Goal: Task Accomplishment & Management: Use online tool/utility

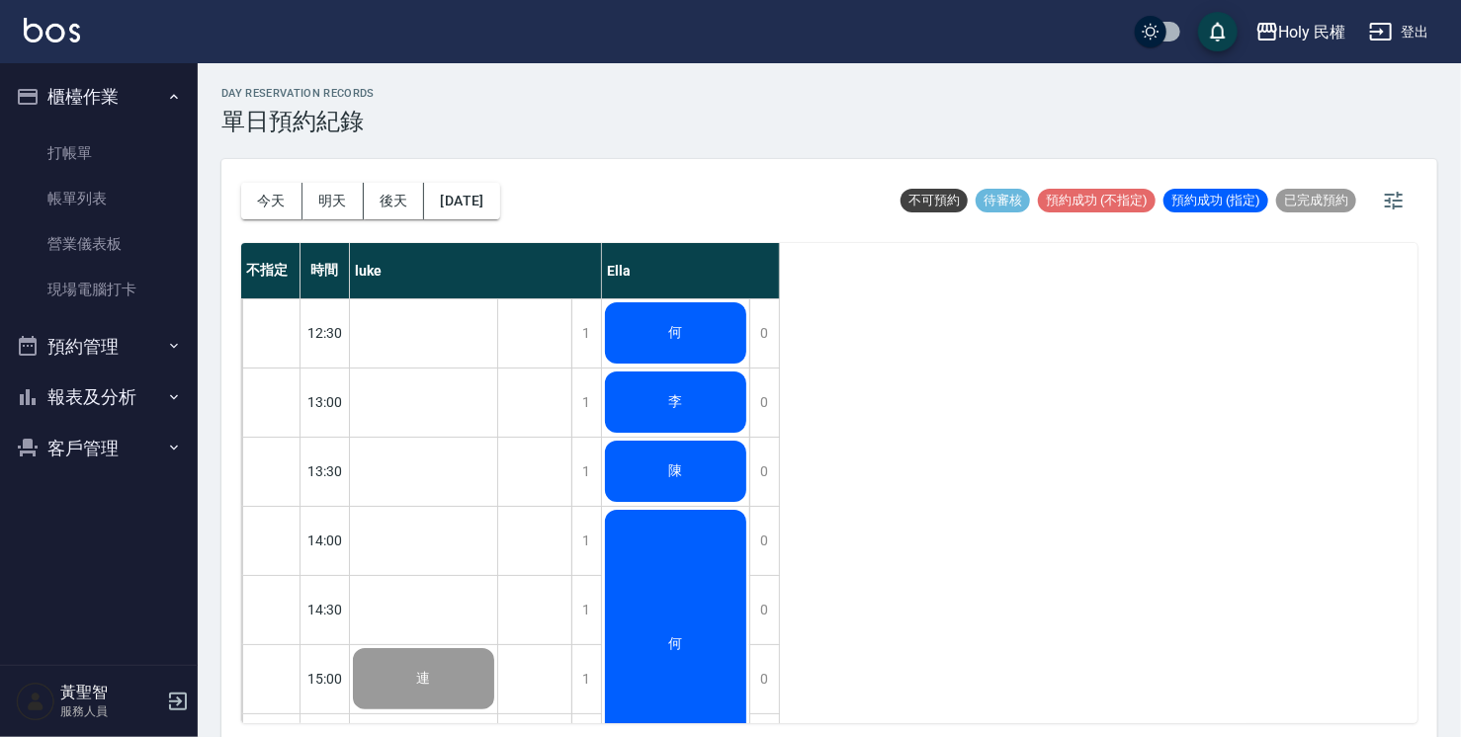
scroll to position [598, 0]
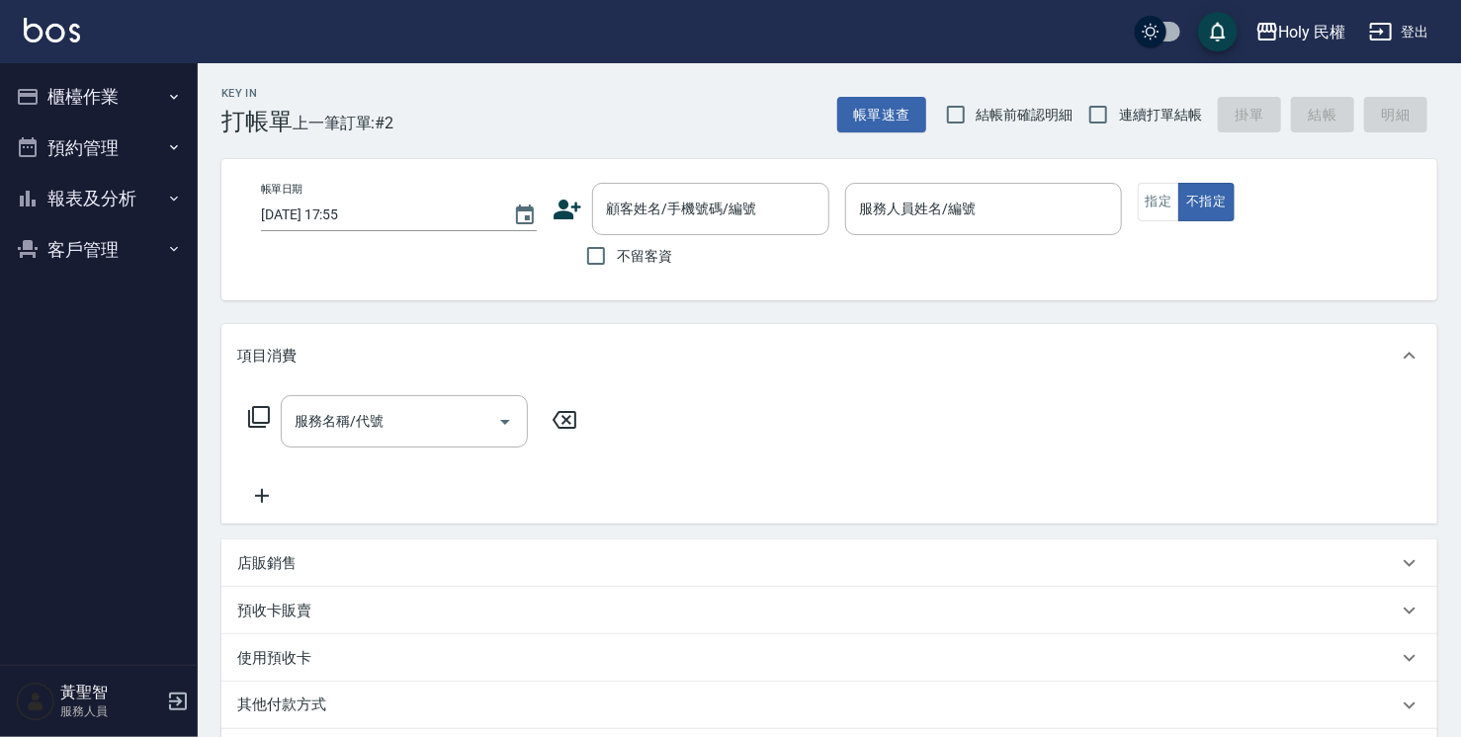
click at [562, 212] on icon at bounding box center [569, 210] width 28 height 20
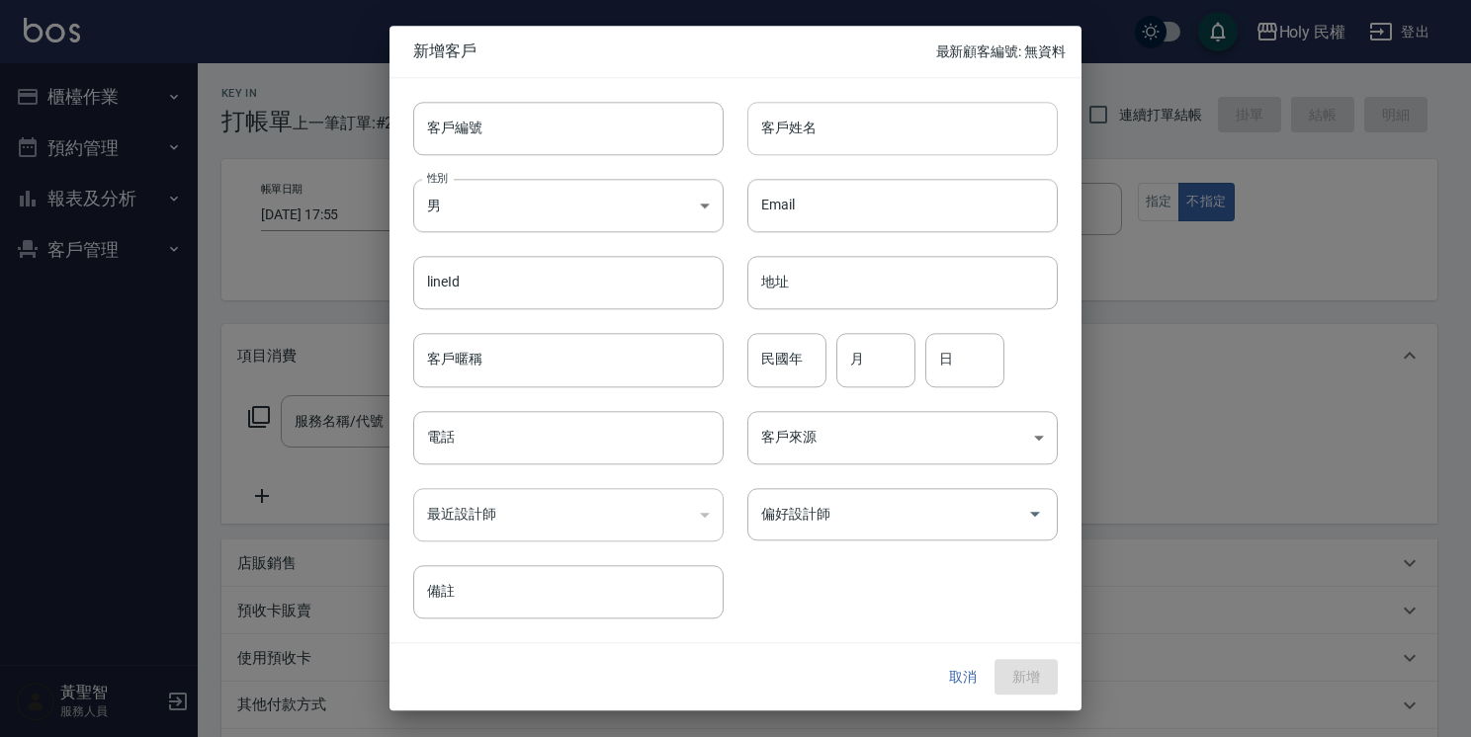
click at [776, 125] on input "客戶姓名" at bounding box center [902, 128] width 310 height 53
type input "5"
click at [572, 451] on input "電話" at bounding box center [568, 437] width 310 height 53
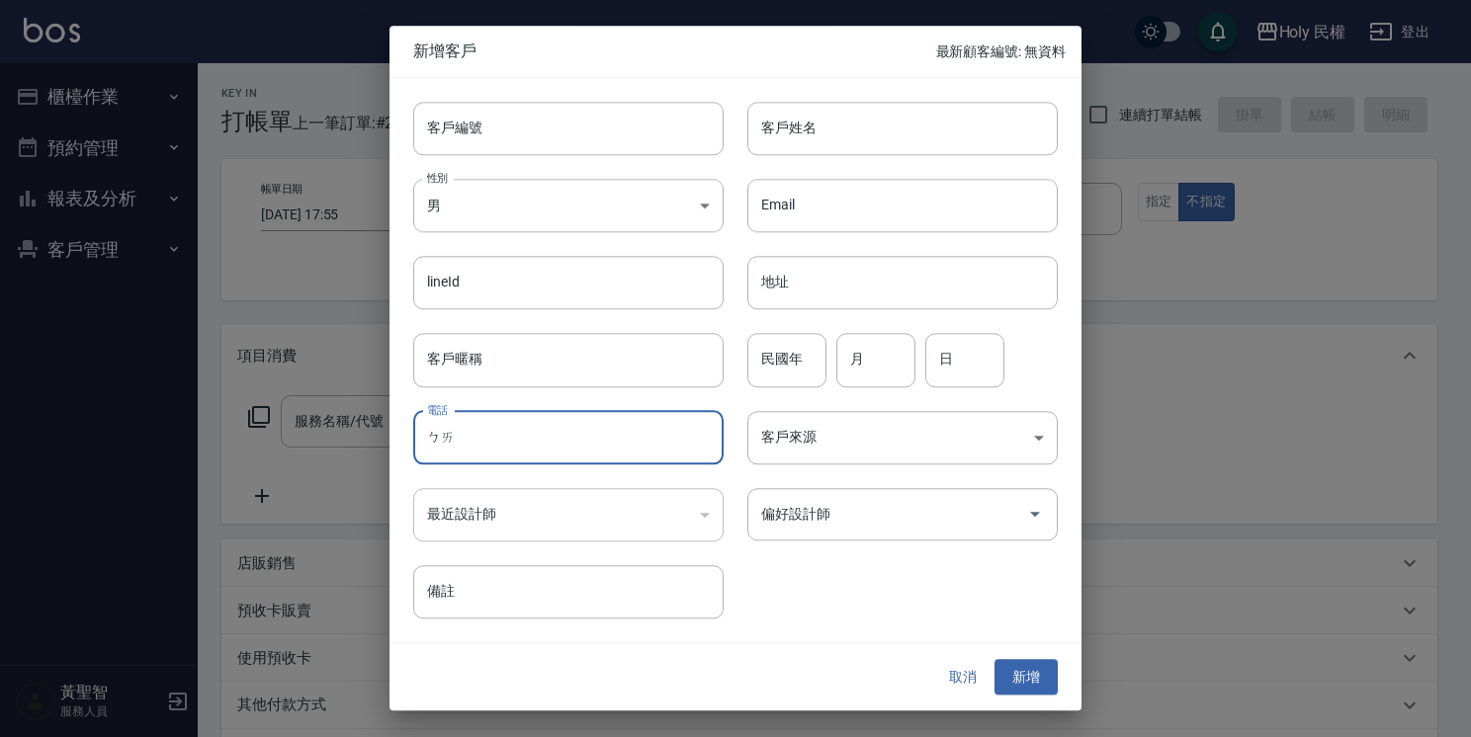
type input "白"
type input "0916191462"
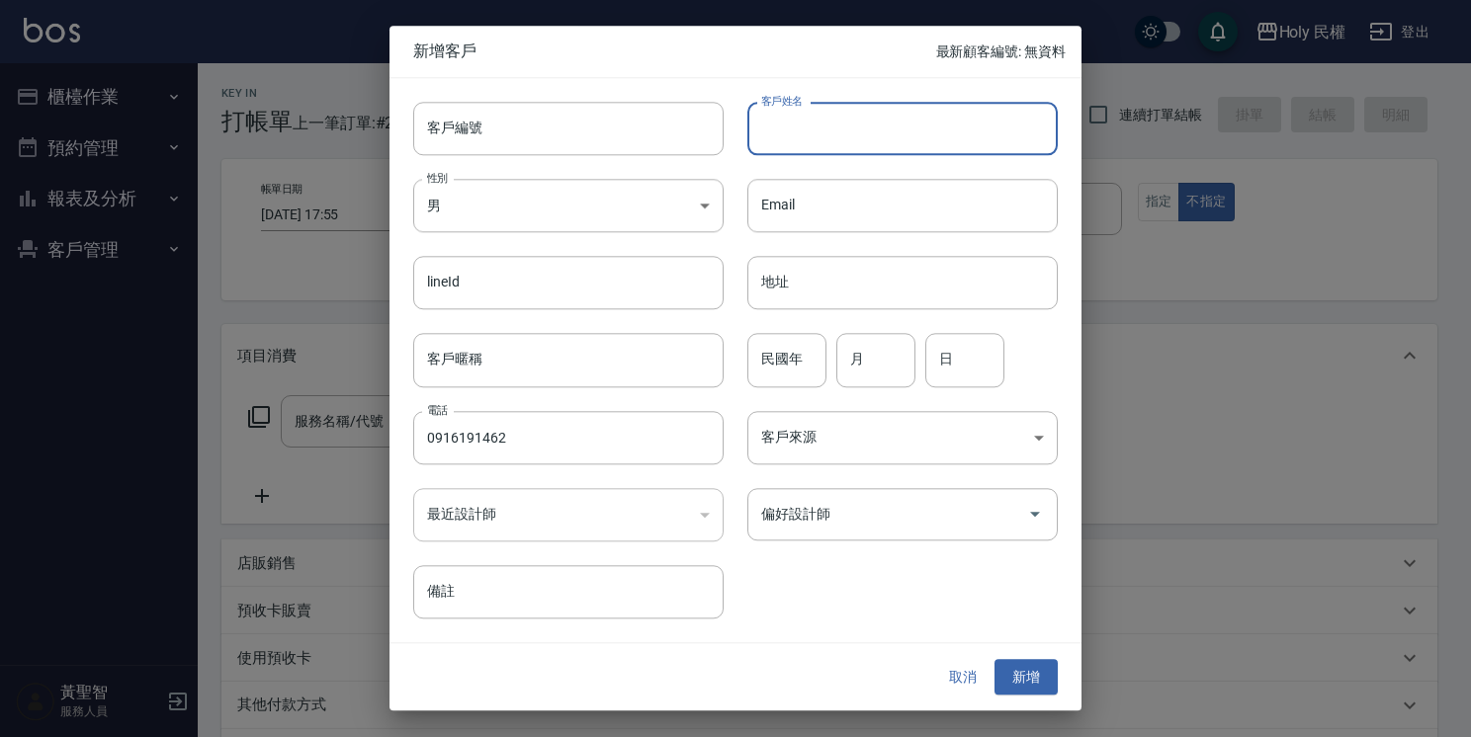
click at [860, 138] on input "客戶姓名" at bounding box center [902, 128] width 310 height 53
type input "周"
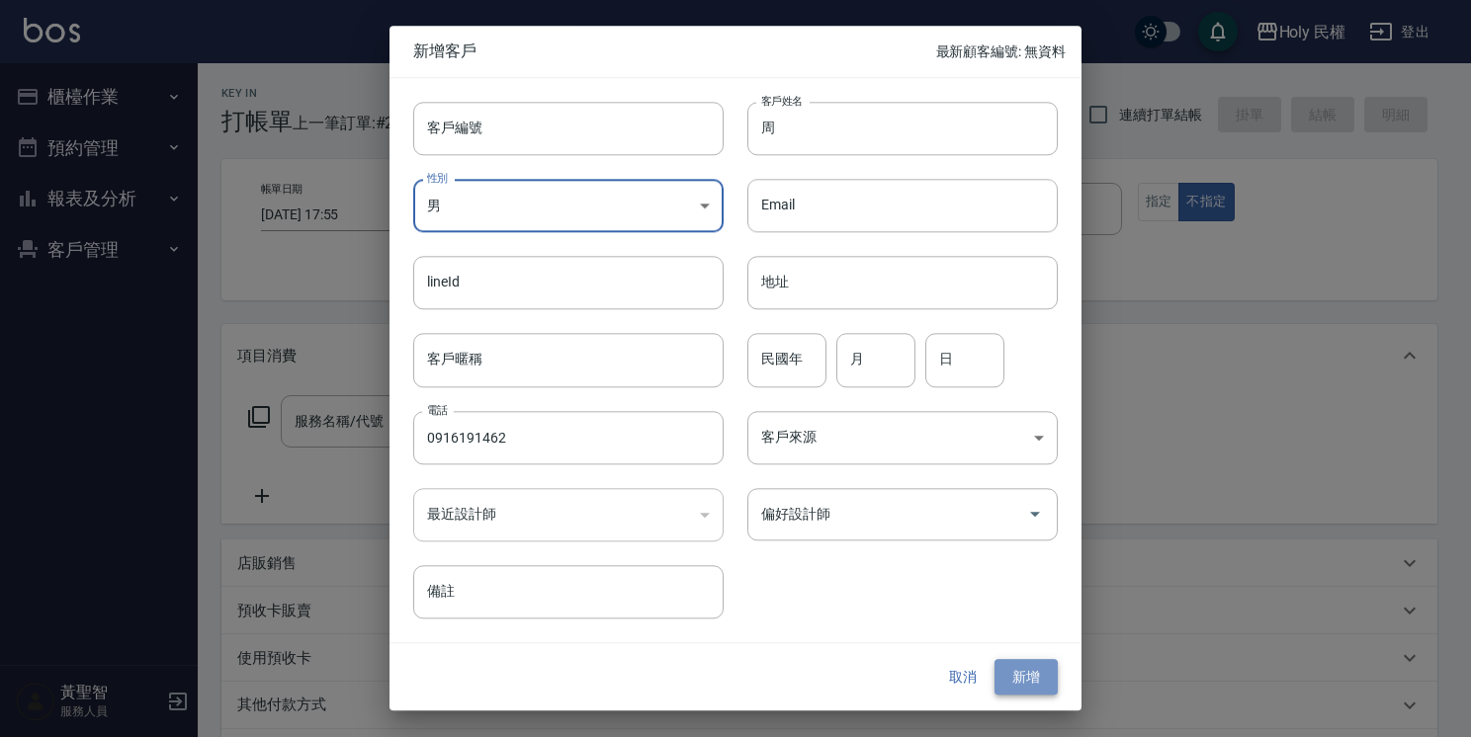
click at [1008, 673] on button "新增" at bounding box center [1025, 677] width 63 height 37
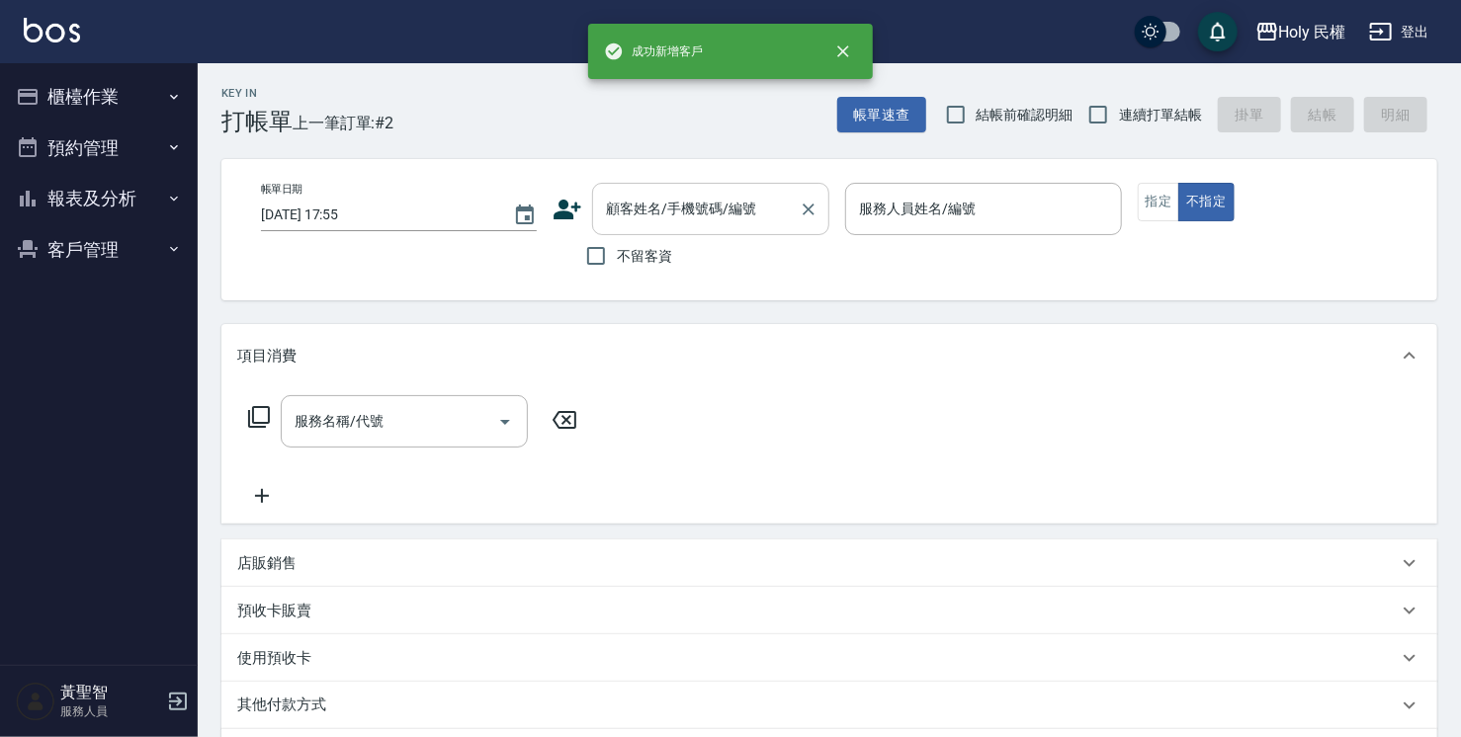
click at [759, 196] on input "顧客姓名/手機號碼/編號" at bounding box center [696, 209] width 190 height 35
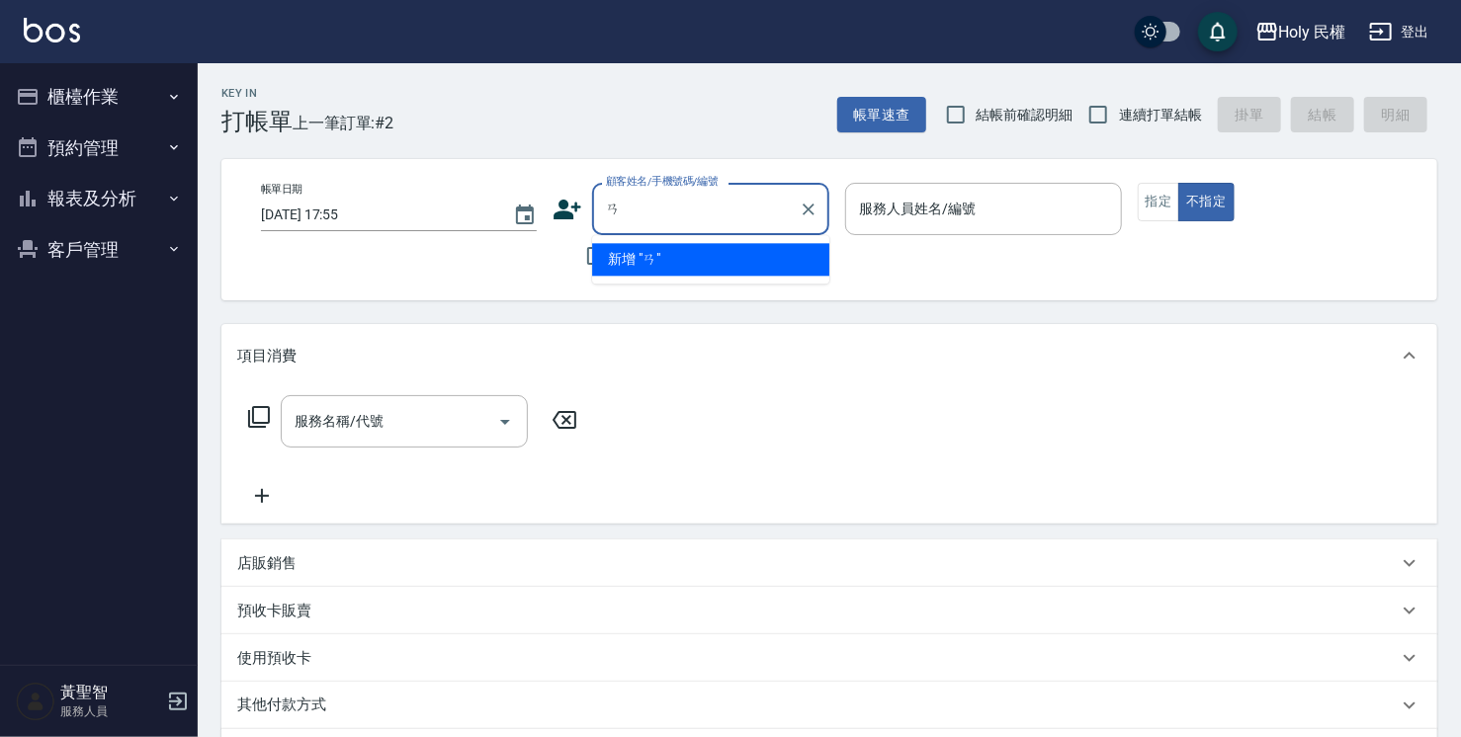
type input "ㄞ"
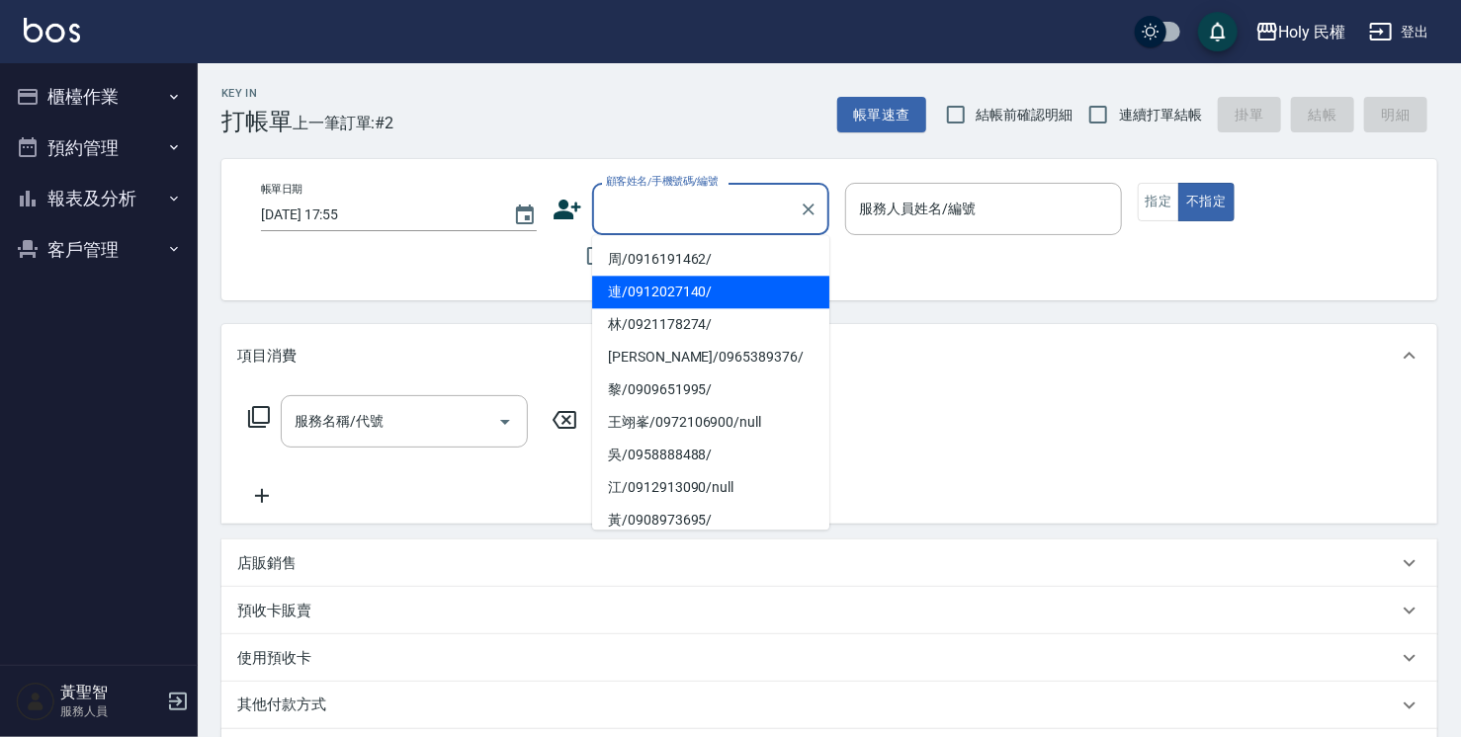
click at [679, 257] on li "周/0916191462/" at bounding box center [710, 259] width 237 height 33
type input "周/0916191462/"
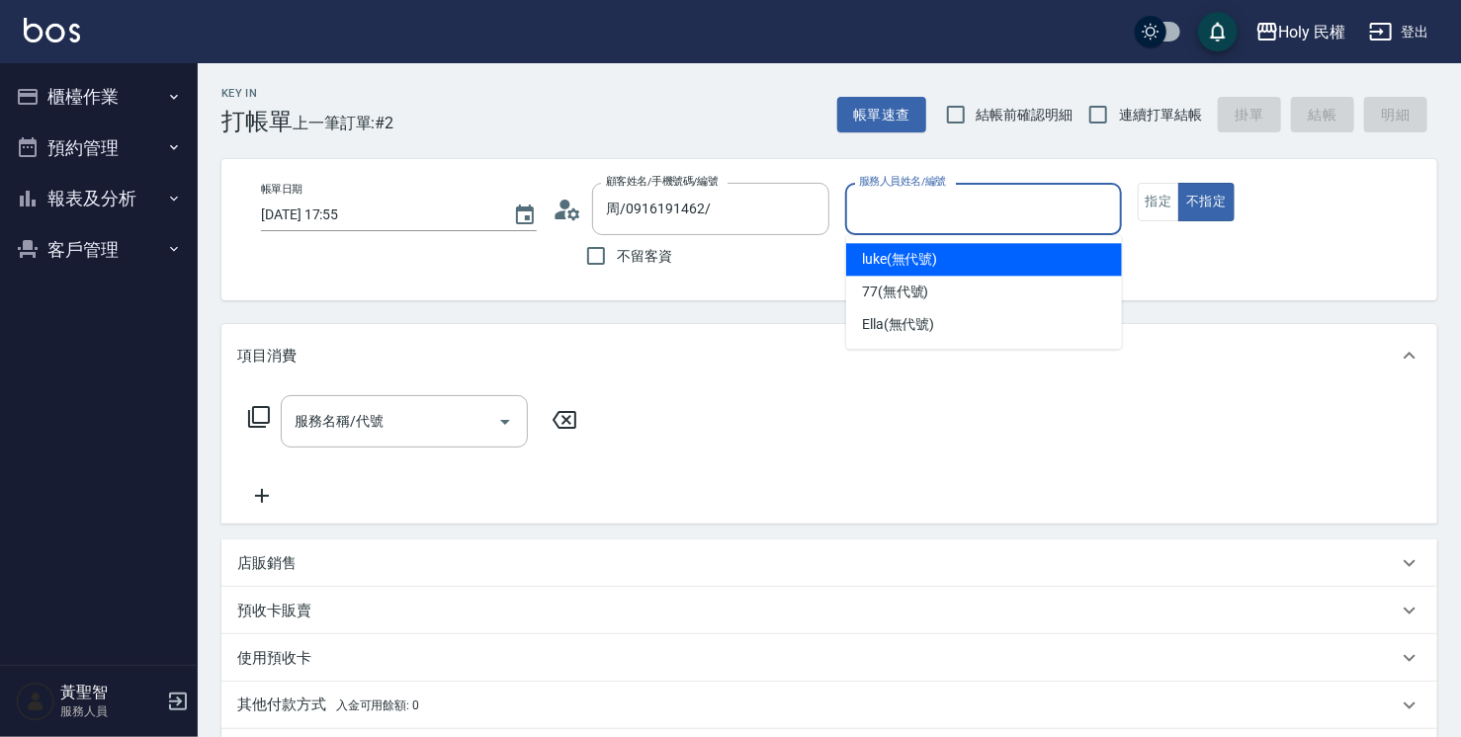
click at [913, 210] on input "服務人員姓名/編號" at bounding box center [983, 209] width 258 height 35
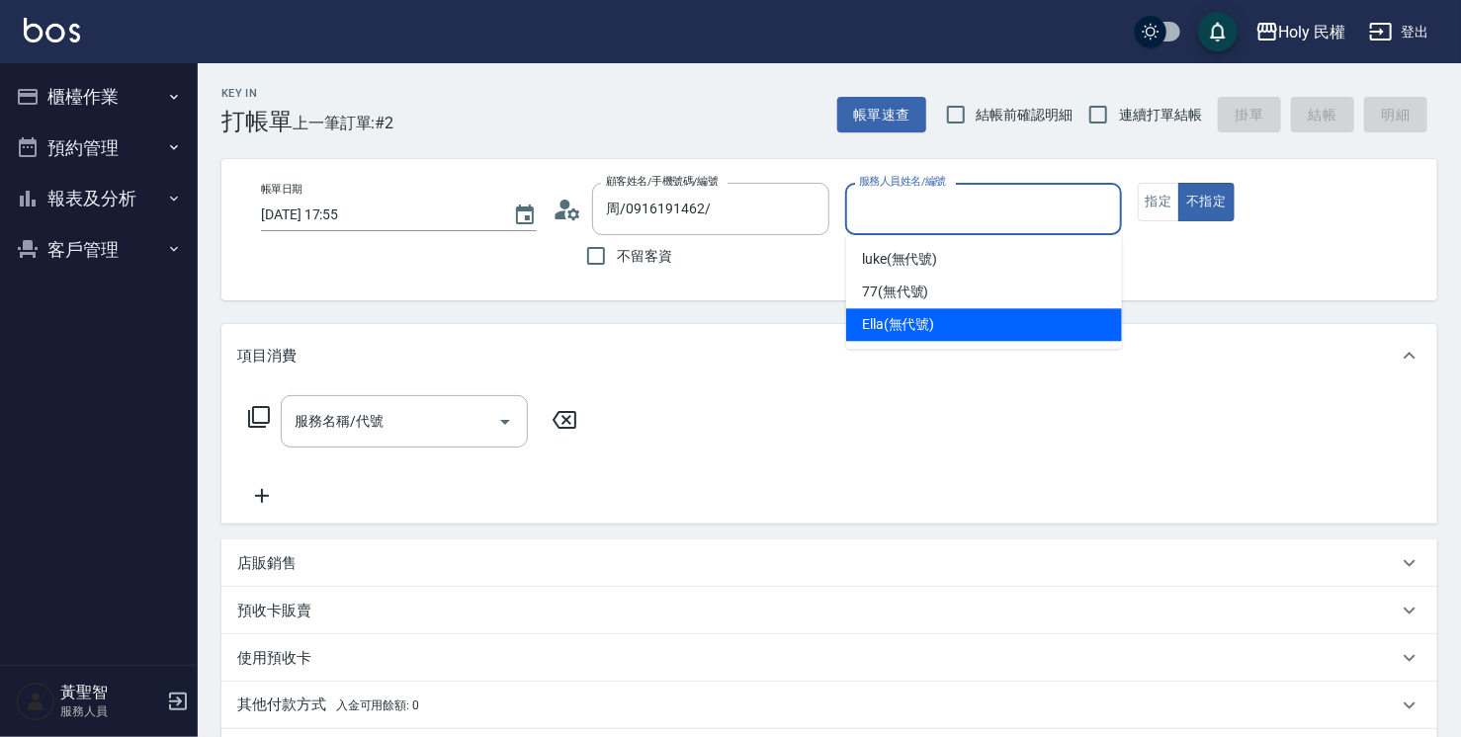
click at [906, 318] on span "Ella (無代號)" at bounding box center [898, 324] width 73 height 21
type input "Ella(無代號)"
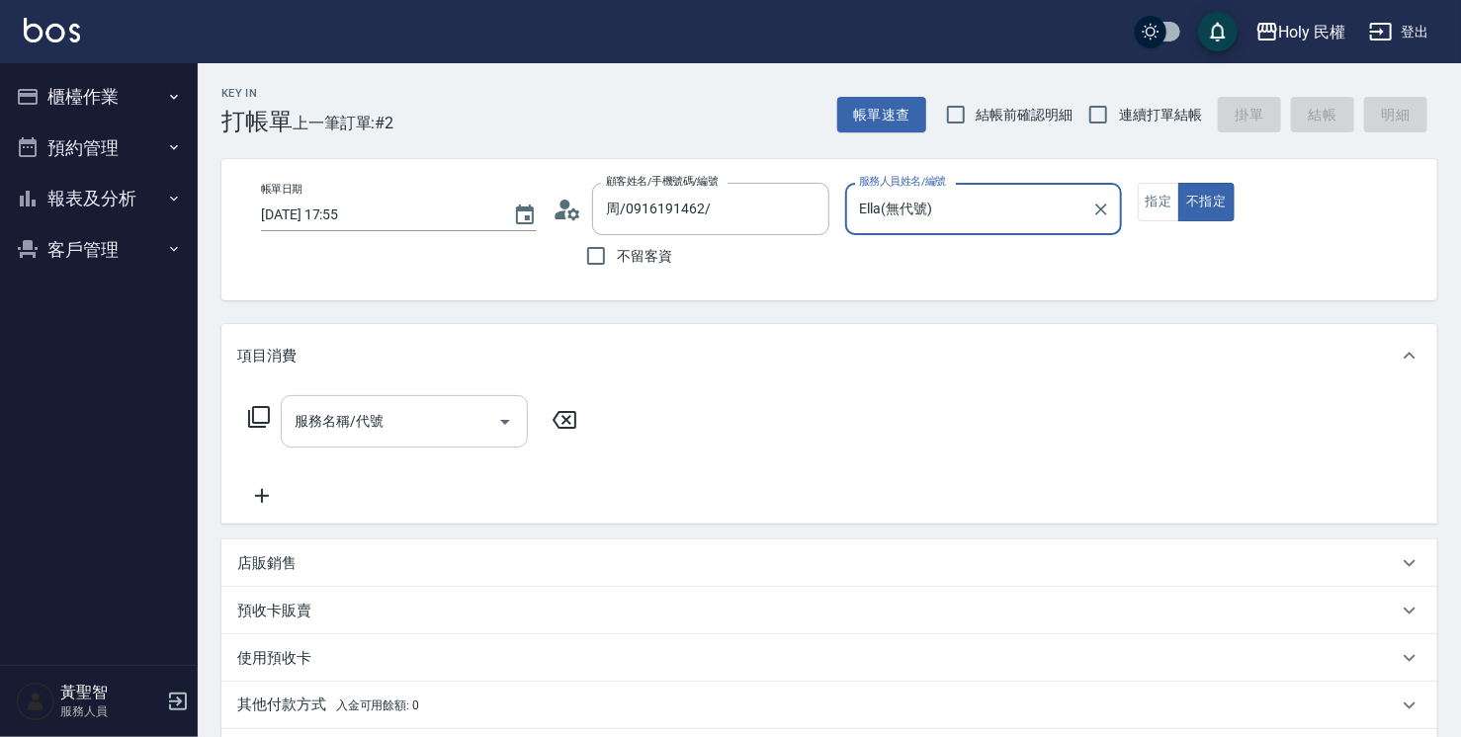
click at [363, 439] on div "服務名稱/代號" at bounding box center [404, 421] width 247 height 52
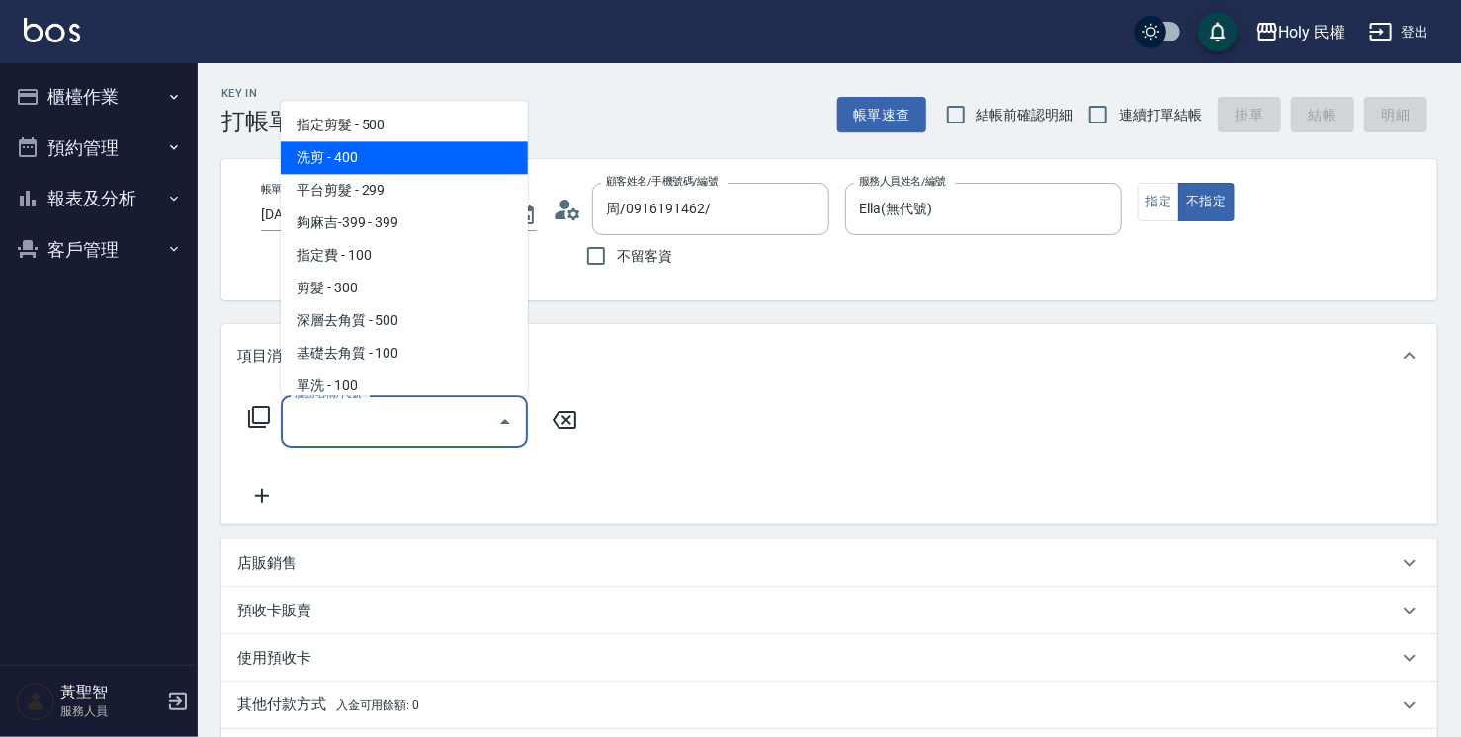
click at [476, 162] on span "洗剪 - 400" at bounding box center [404, 157] width 247 height 33
type input "洗剪(3)"
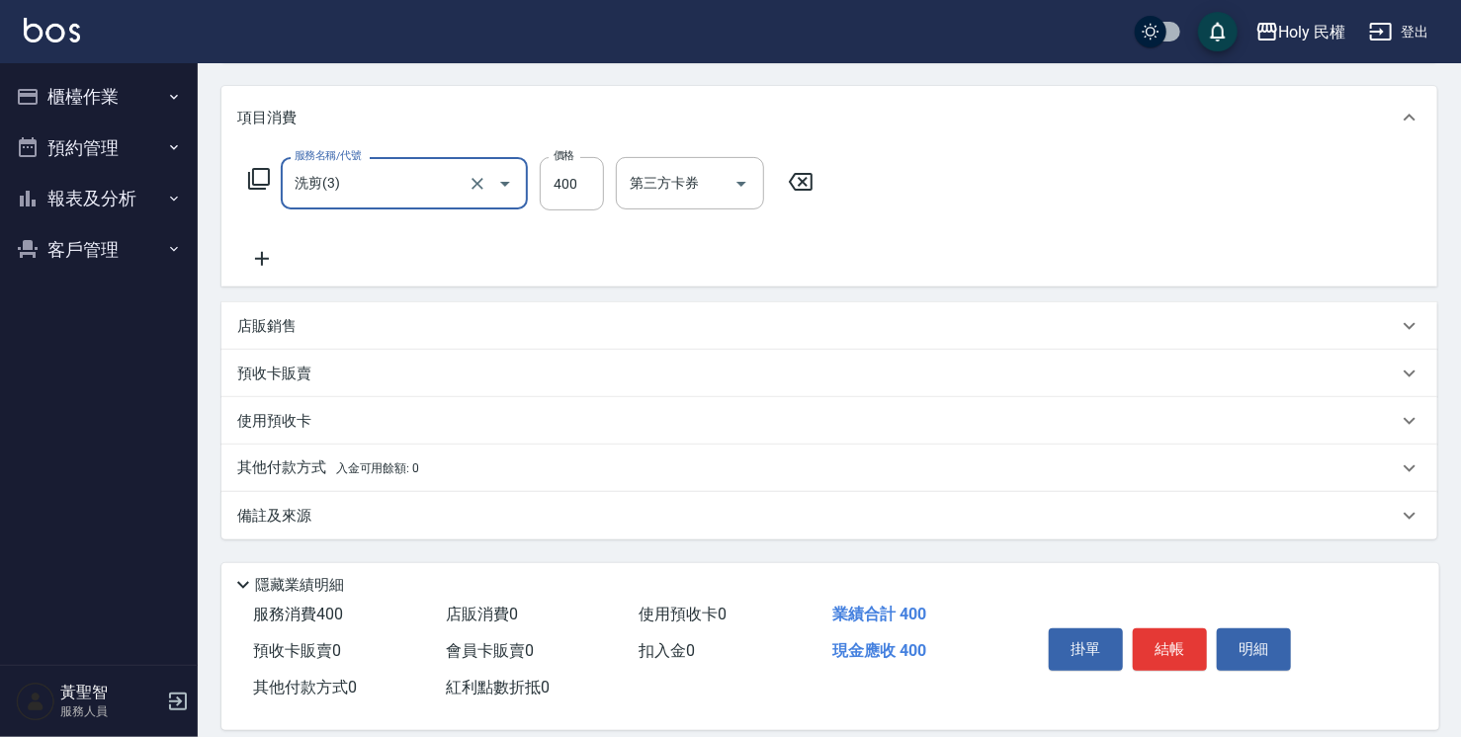
scroll to position [261, 0]
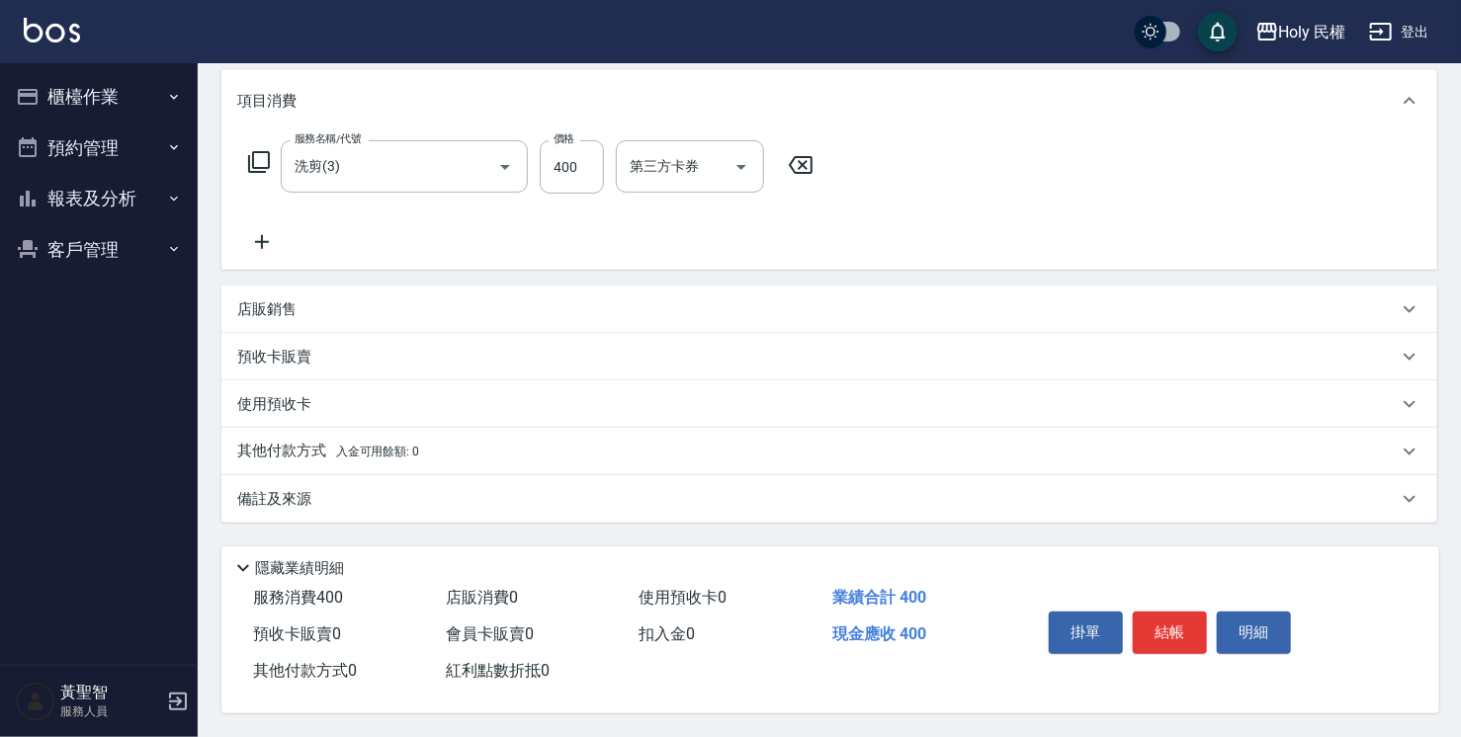
click at [666, 492] on div "備註及來源" at bounding box center [817, 499] width 1160 height 21
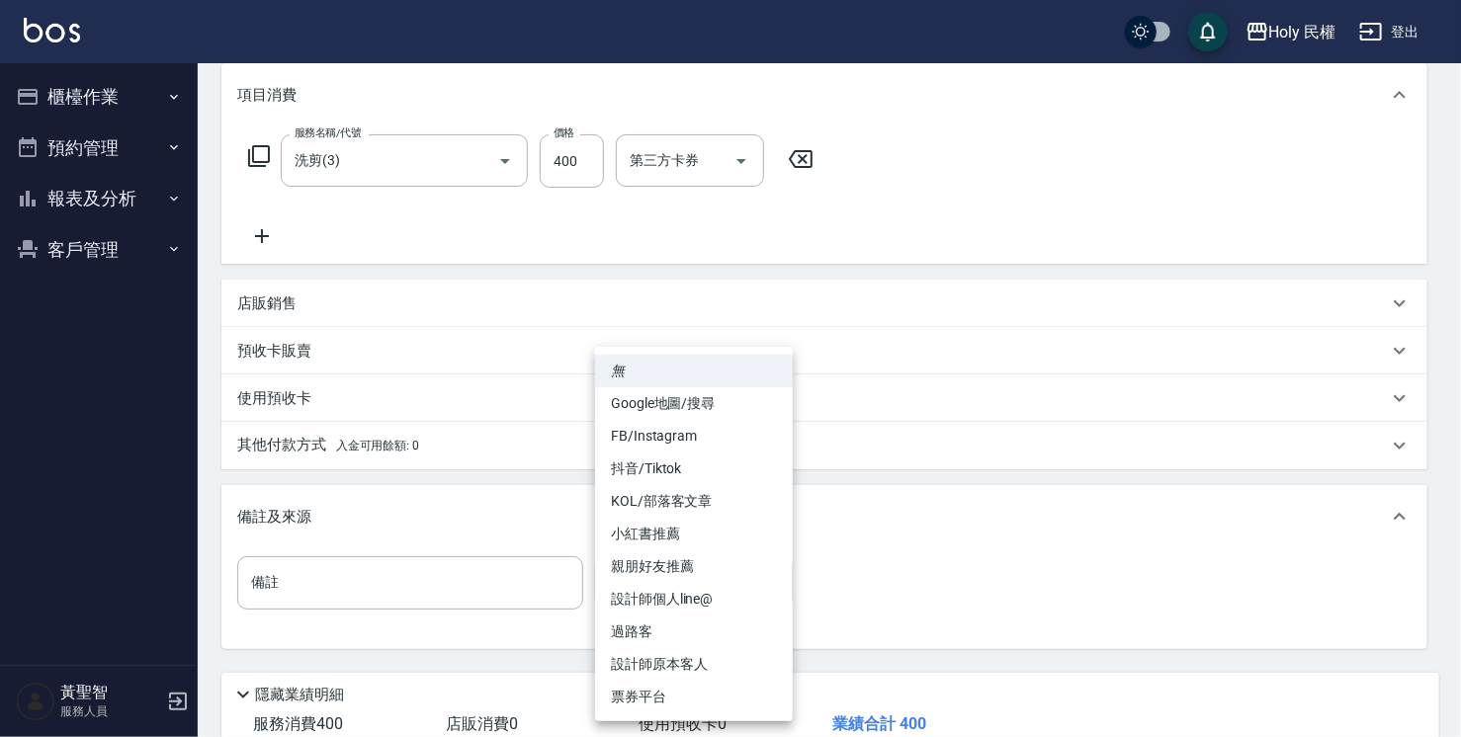
click at [642, 575] on body "Holy 民權 登出 櫃檯作業 打帳單 帳單列表 營業儀表板 現場電腦打卡 預約管理 預約管理 單日預約紀錄 單週預約紀錄 報表及分析 報表目錄 店家日報表 …" at bounding box center [730, 301] width 1461 height 1125
click at [685, 637] on li "過路客" at bounding box center [694, 632] width 198 height 33
type input "過路客"
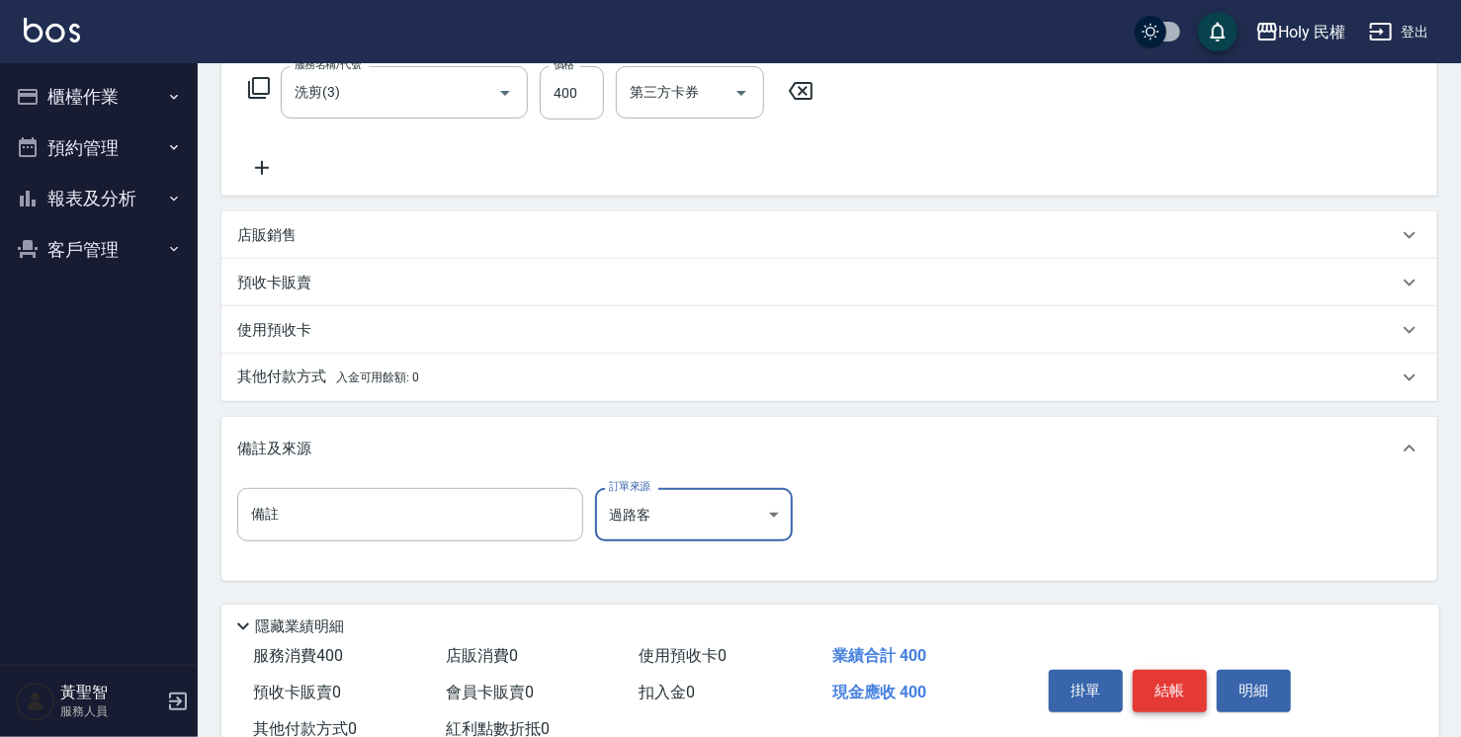
scroll to position [393, 0]
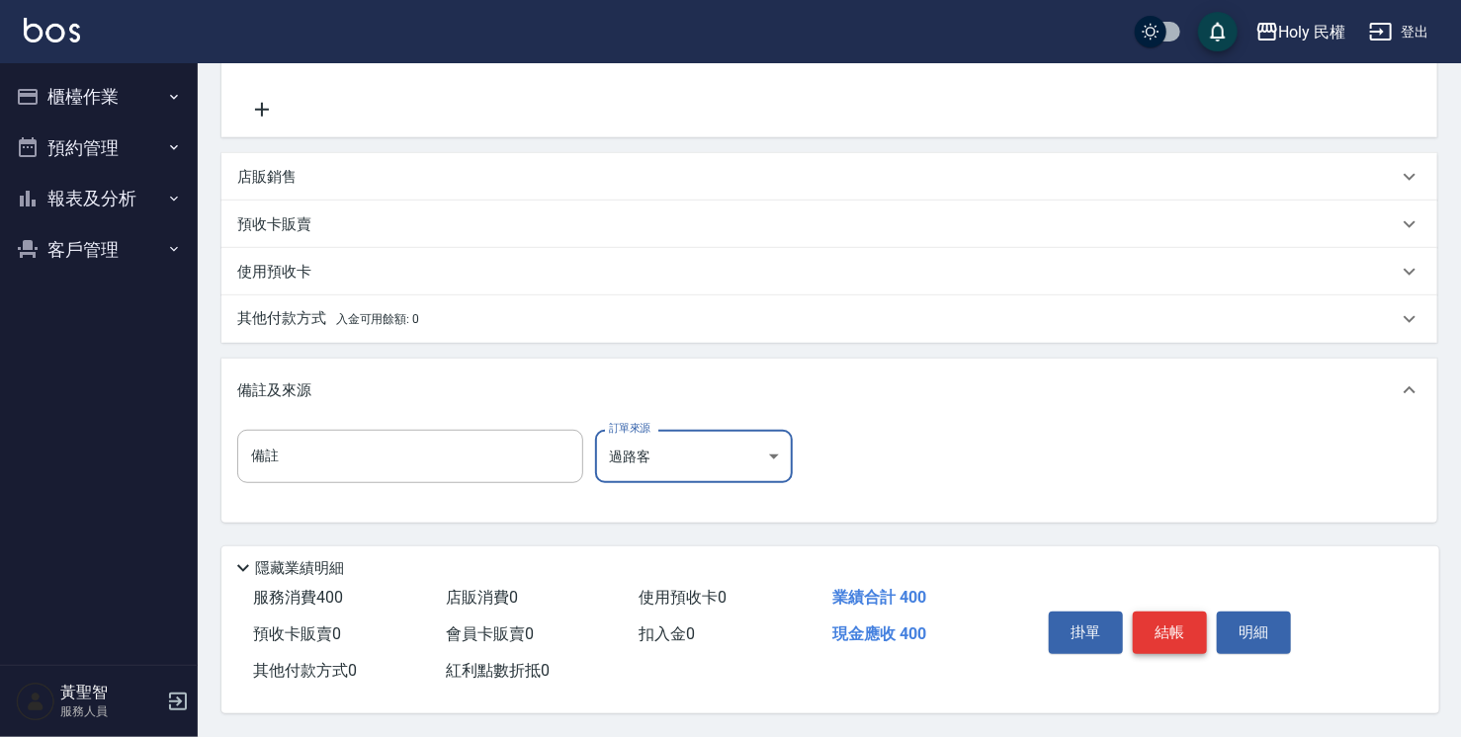
click at [1166, 617] on button "結帳" at bounding box center [1170, 633] width 74 height 42
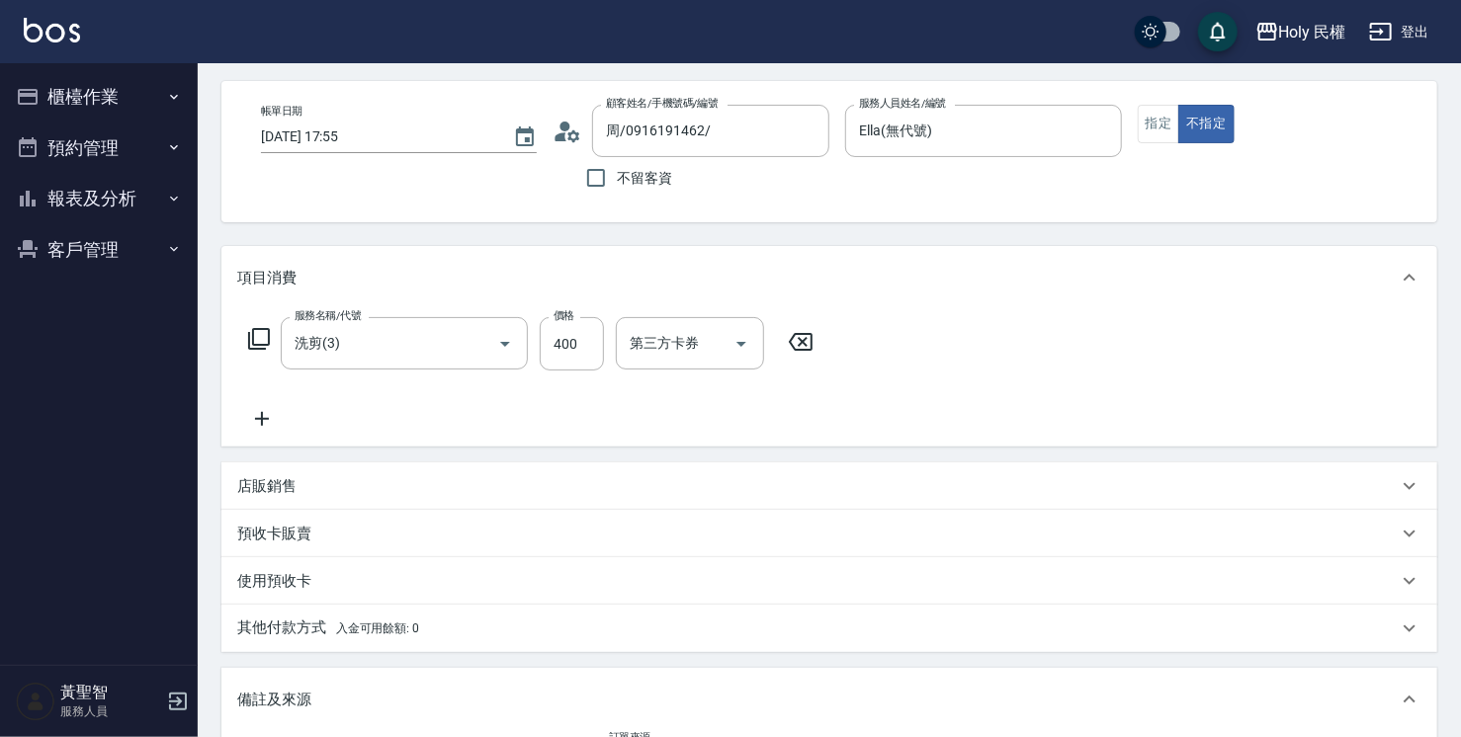
scroll to position [0, 0]
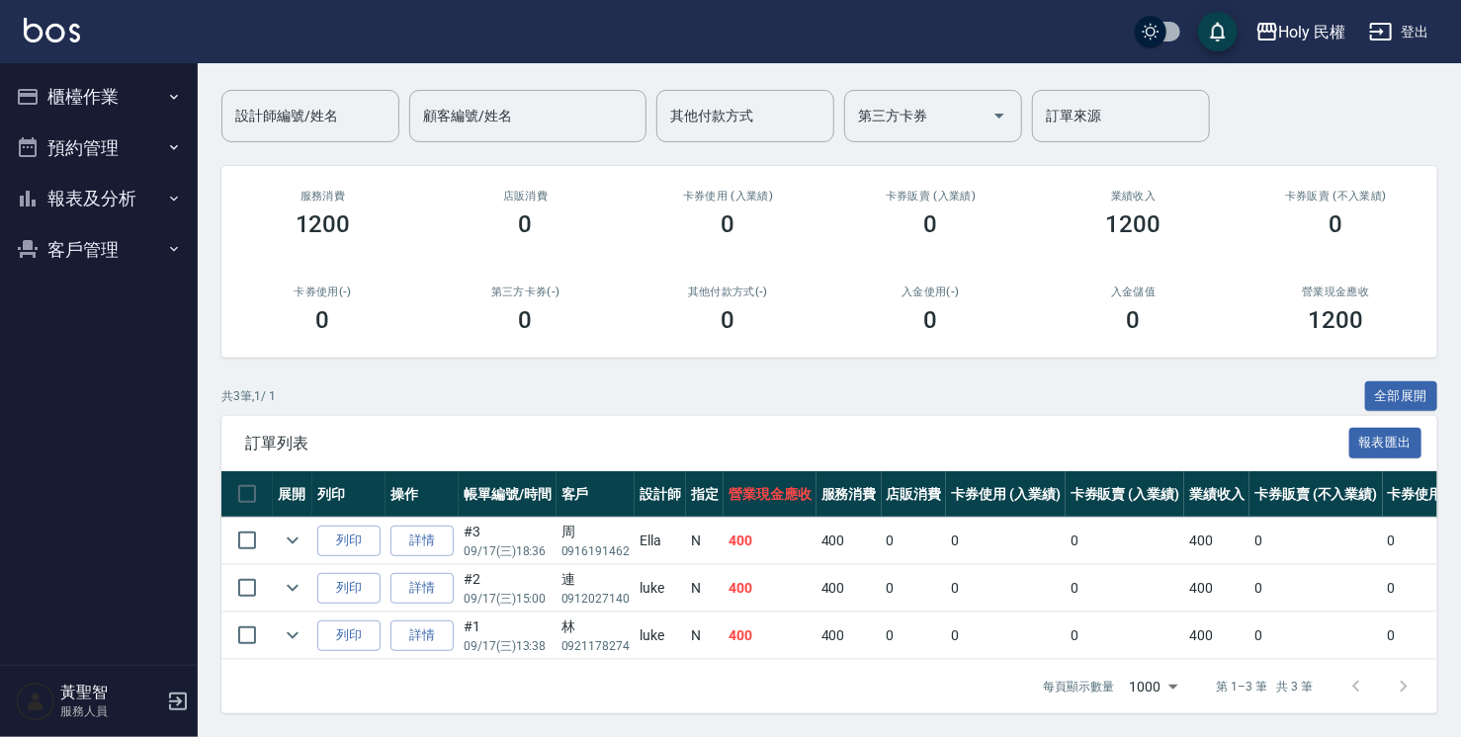
scroll to position [152, 0]
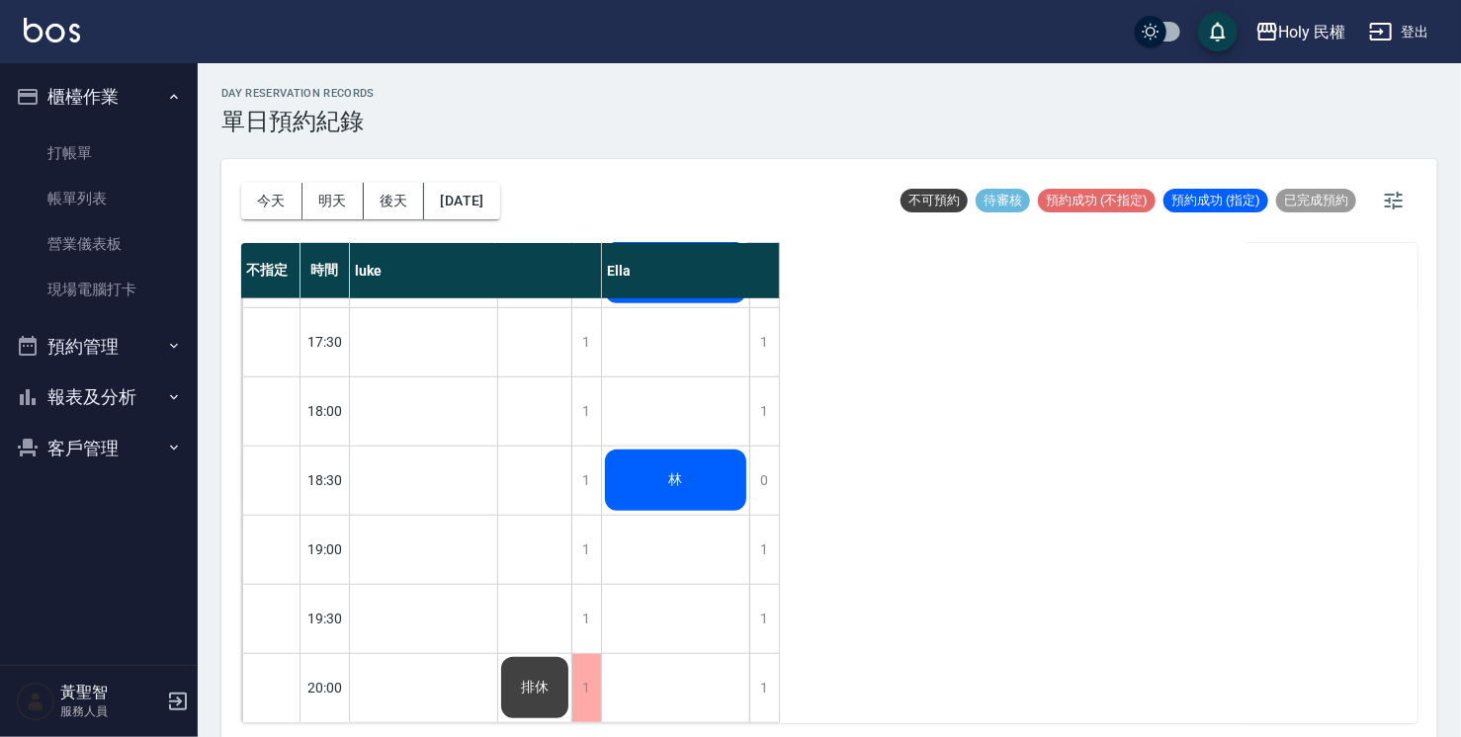
scroll to position [5, 0]
